Goal: Task Accomplishment & Management: Manage account settings

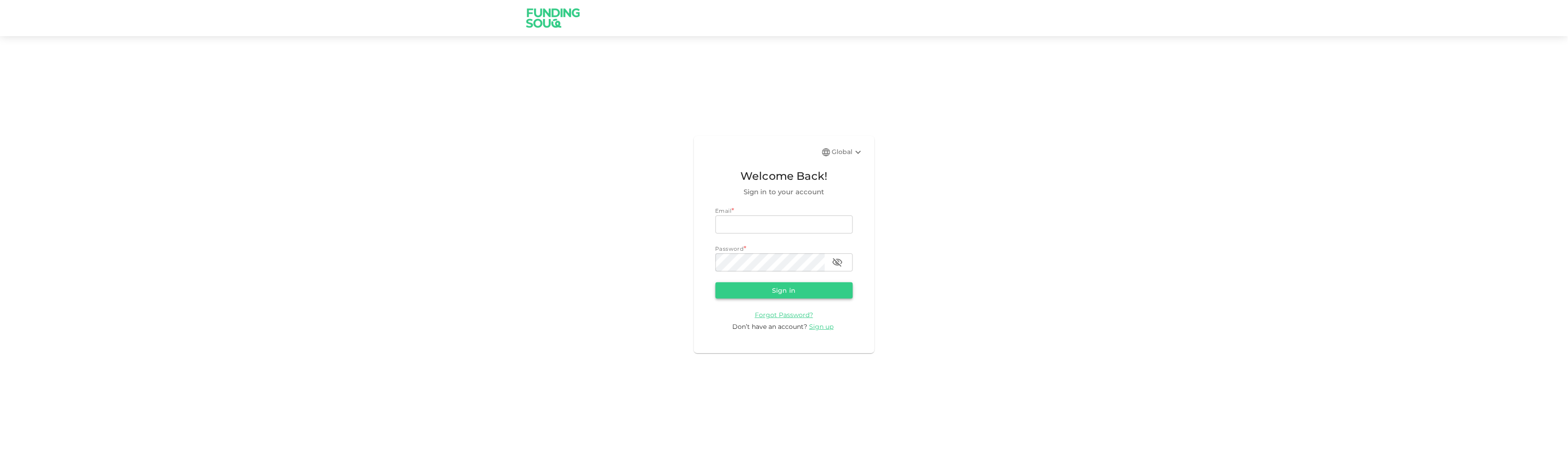
type input "[EMAIL_ADDRESS][DOMAIN_NAME]"
click at [822, 284] on button "Sign in" at bounding box center [785, 290] width 138 height 16
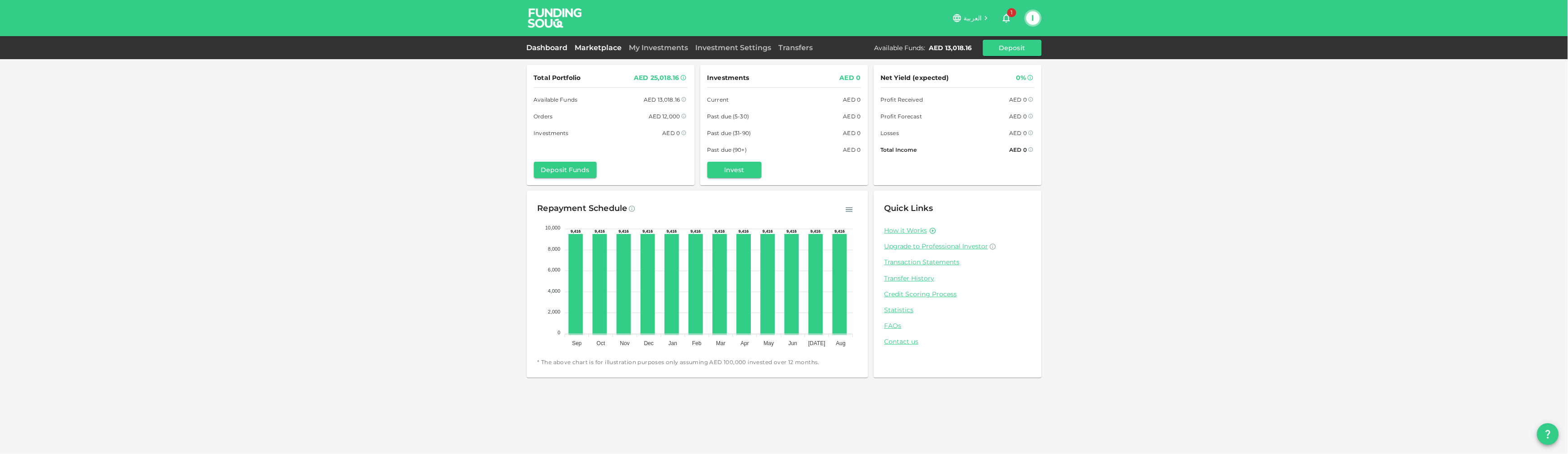
click at [618, 47] on link "Marketplace" at bounding box center [598, 47] width 54 height 9
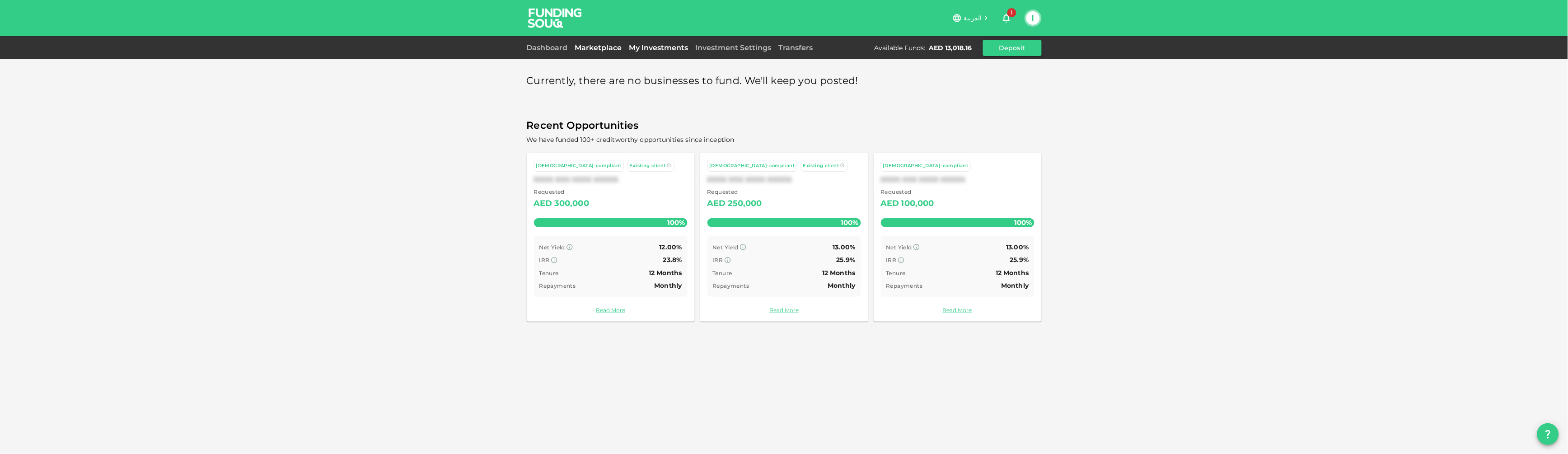
click at [641, 46] on link "My Investments" at bounding box center [659, 47] width 66 height 9
